Goal: Find contact information: Find contact information

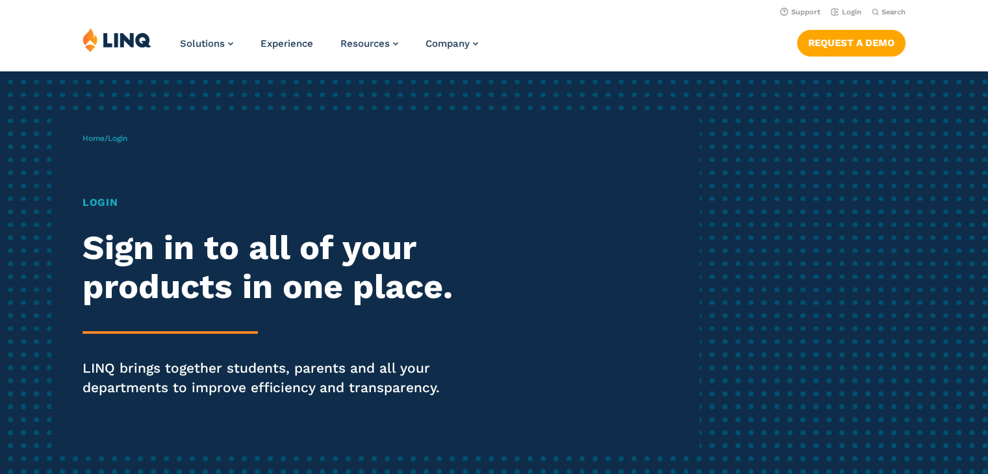
click at [96, 207] on h1 "Login" at bounding box center [273, 203] width 381 height 16
click at [99, 201] on h1 "Login" at bounding box center [273, 203] width 381 height 16
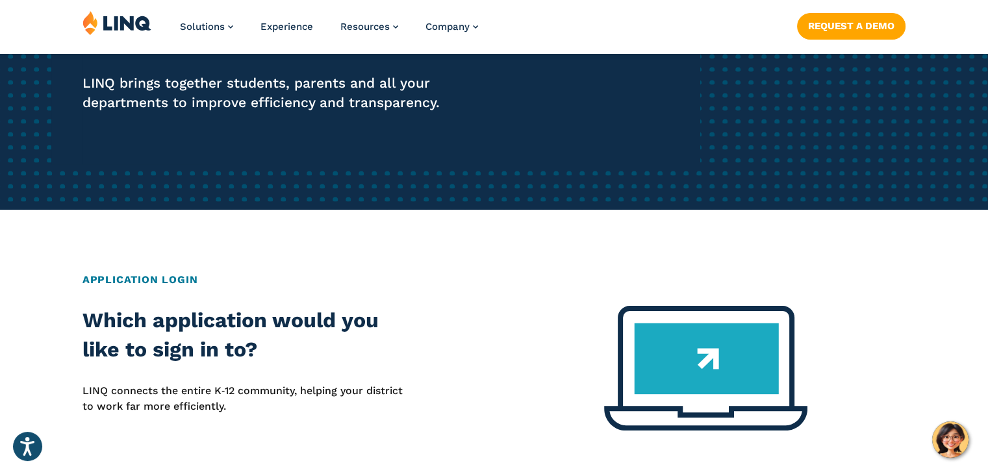
scroll to position [130, 0]
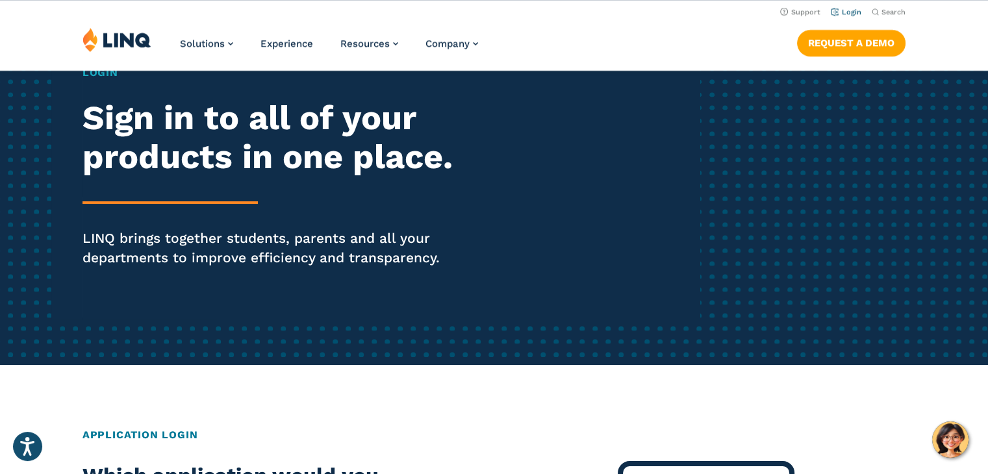
click at [842, 8] on link "Login" at bounding box center [846, 12] width 31 height 8
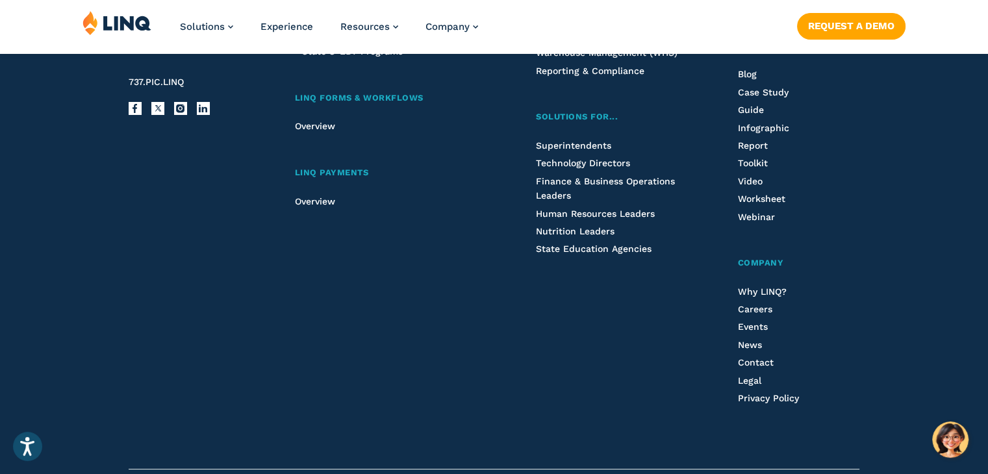
scroll to position [1599, 0]
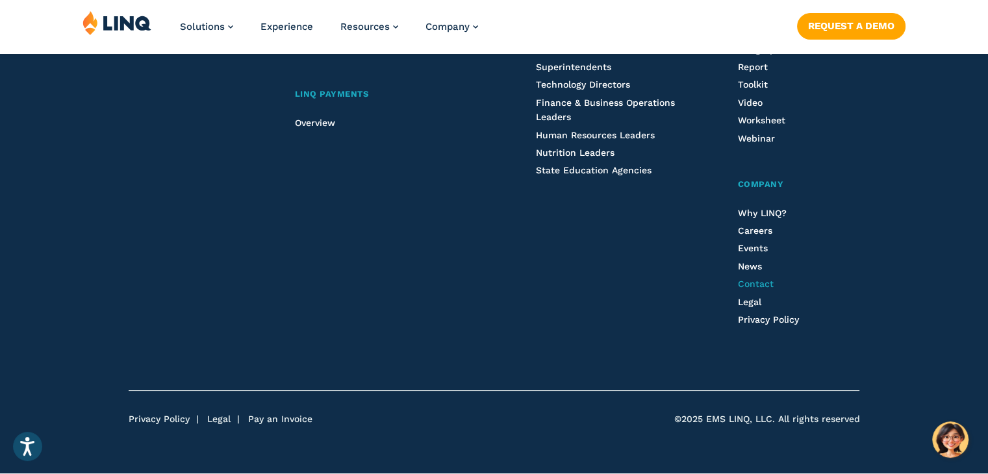
click at [746, 284] on span "Contact" at bounding box center [755, 284] width 36 height 10
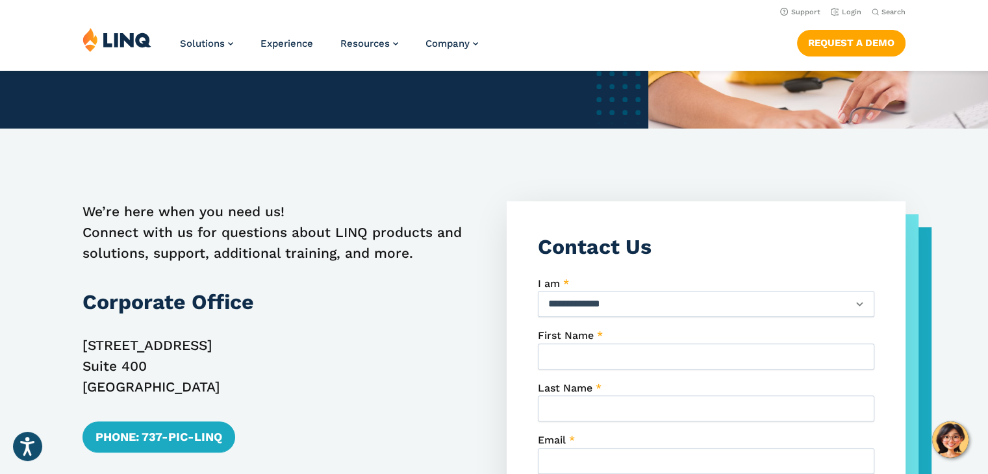
scroll to position [325, 0]
